Goal: Task Accomplishment & Management: Manage account settings

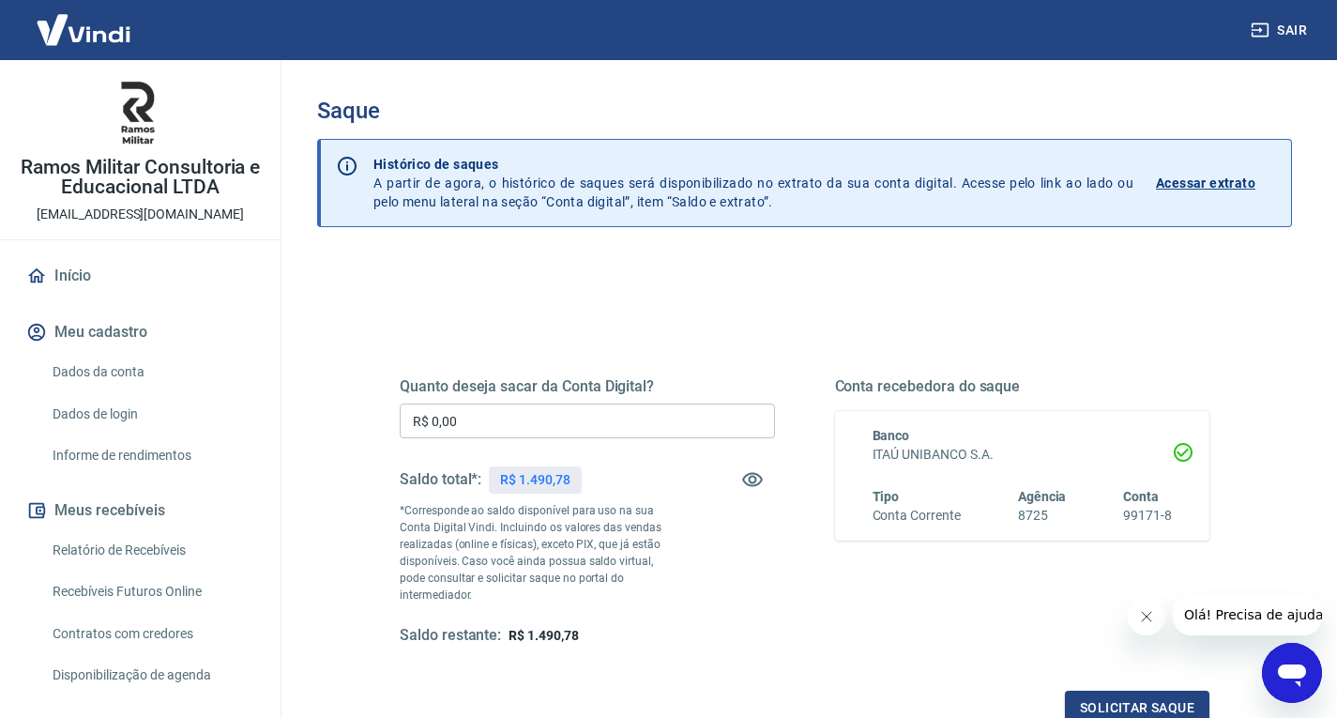
click at [468, 420] on input "R$ 0,00" at bounding box center [587, 420] width 375 height 35
type input "R$ 1.490,78"
click at [1112, 690] on button "Solicitar saque" at bounding box center [1137, 707] width 144 height 35
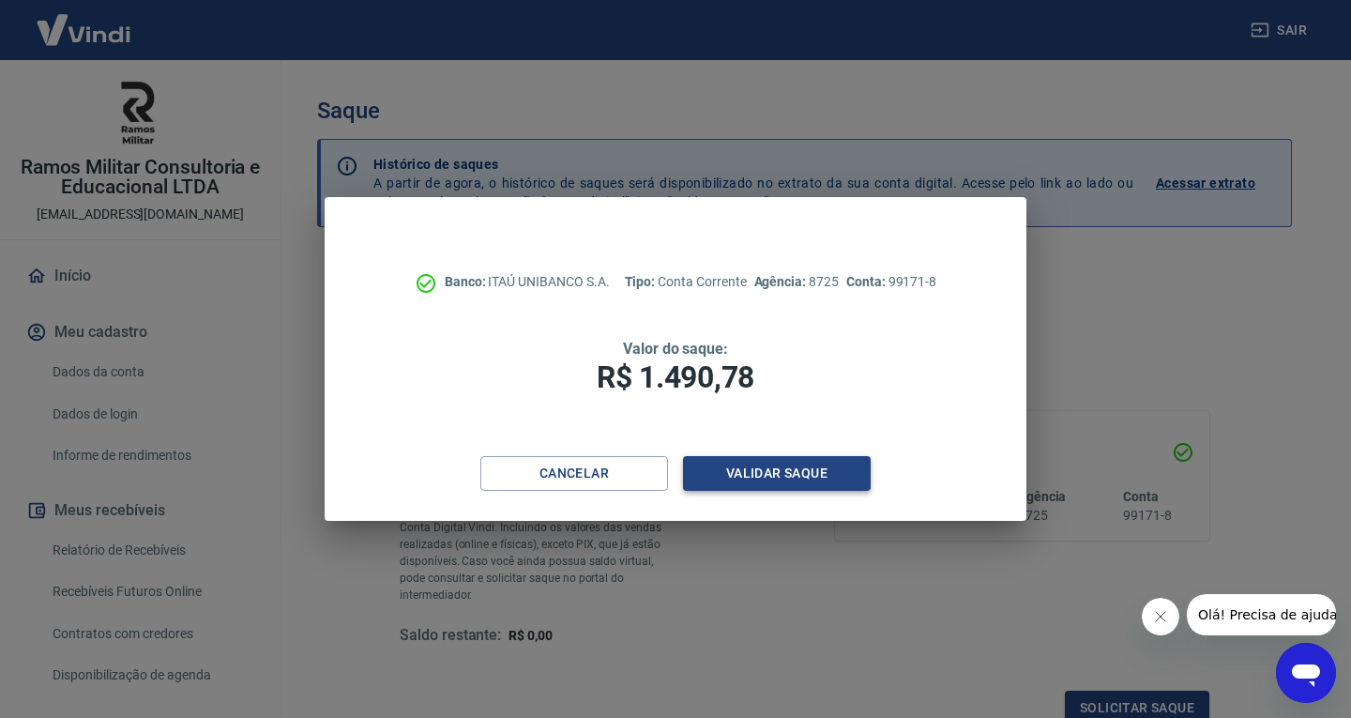
click at [816, 485] on button "Validar saque" at bounding box center [777, 473] width 188 height 35
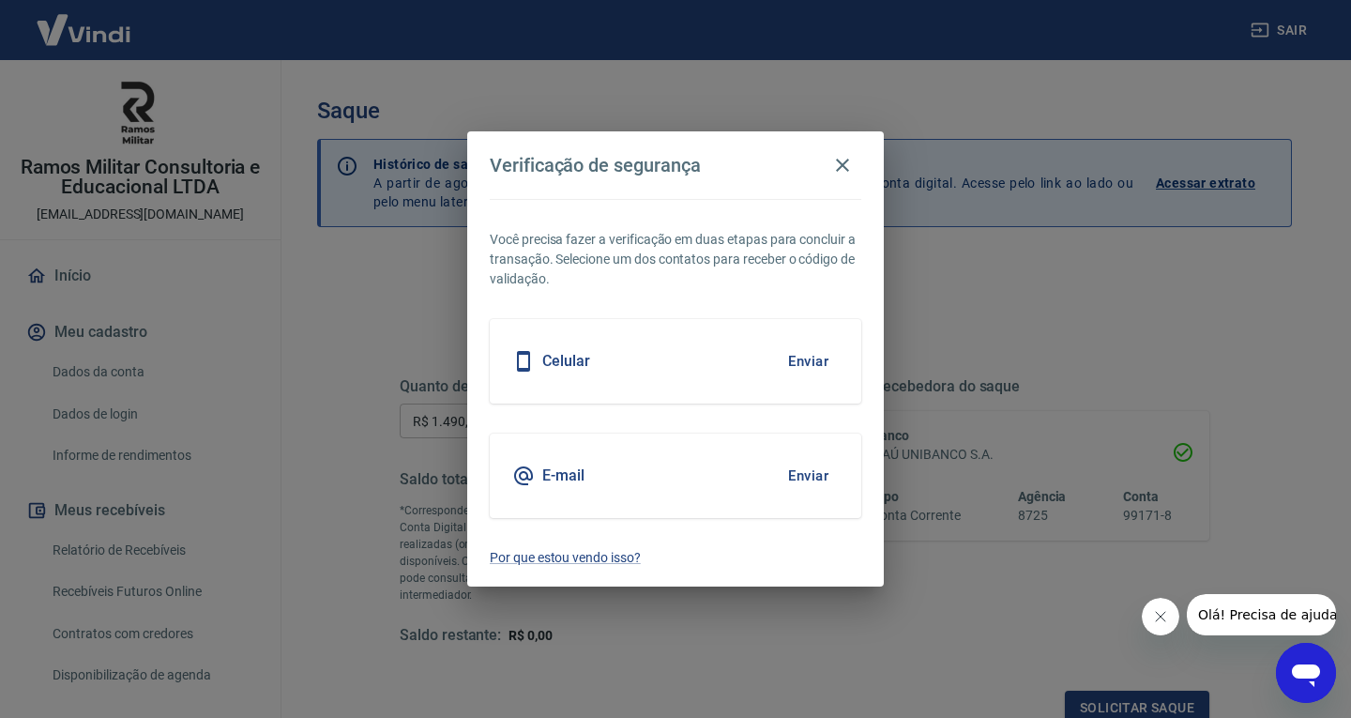
click at [820, 481] on button "Enviar" at bounding box center [808, 475] width 61 height 39
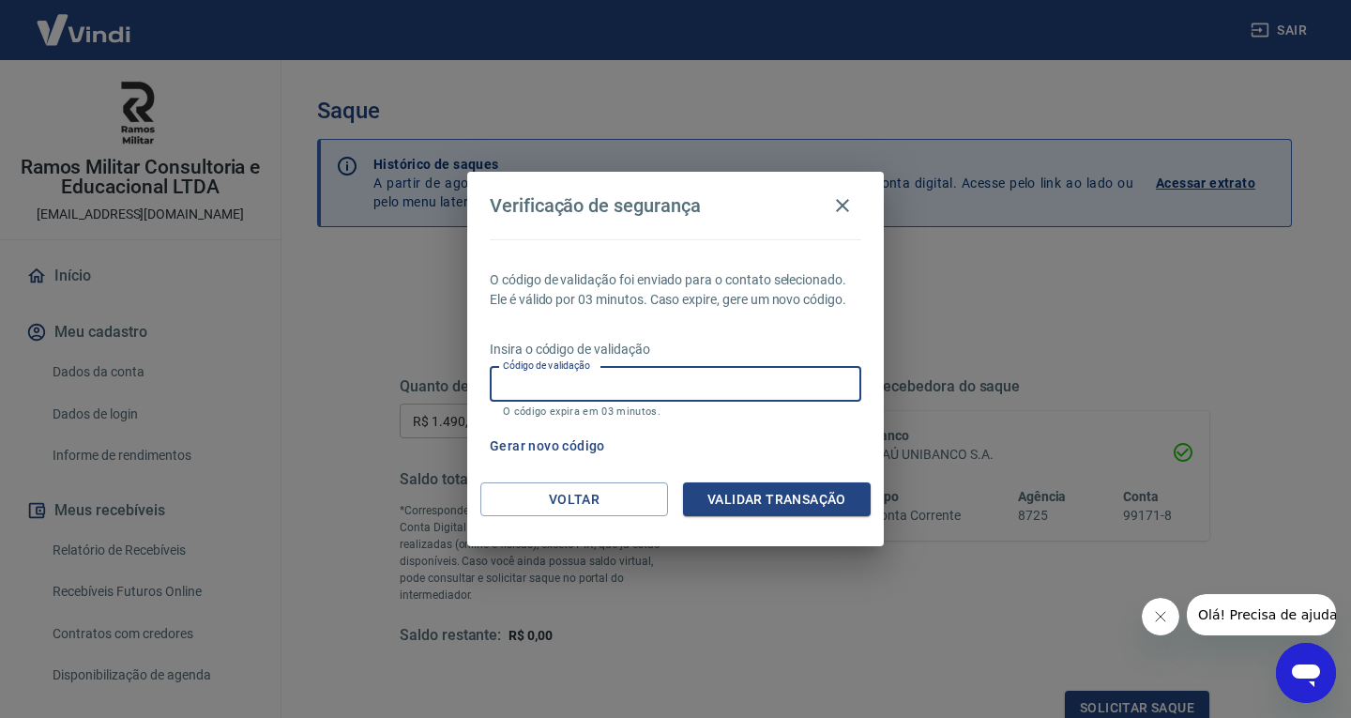
click at [634, 388] on input "Código de validação" at bounding box center [675, 384] width 371 height 35
type input "578016"
click at [781, 499] on button "Validar transação" at bounding box center [777, 499] width 188 height 35
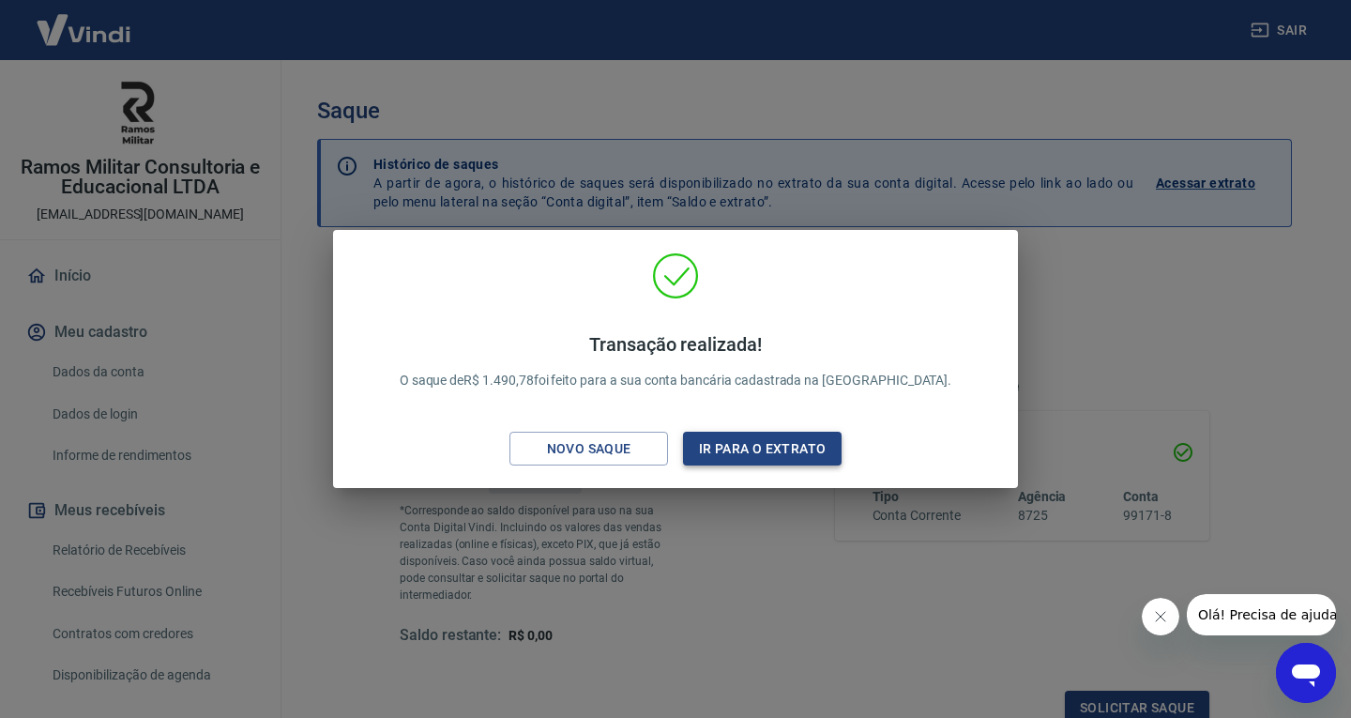
click at [815, 447] on button "Ir para o extrato" at bounding box center [762, 449] width 159 height 35
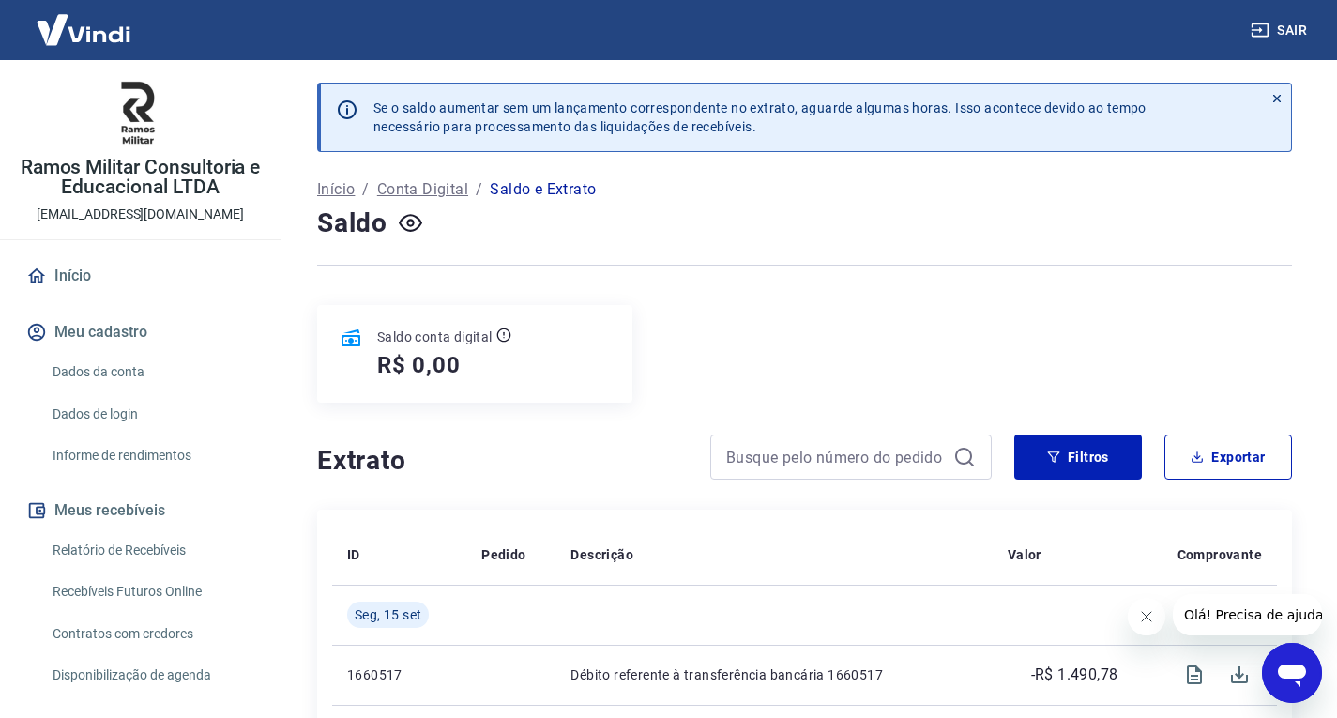
drag, startPoint x: 1056, startPoint y: 327, endPoint x: 1039, endPoint y: 323, distance: 18.4
click at [1056, 327] on div "Saldo conta digital R$ 0,00" at bounding box center [804, 354] width 975 height 98
